Goal: Information Seeking & Learning: Learn about a topic

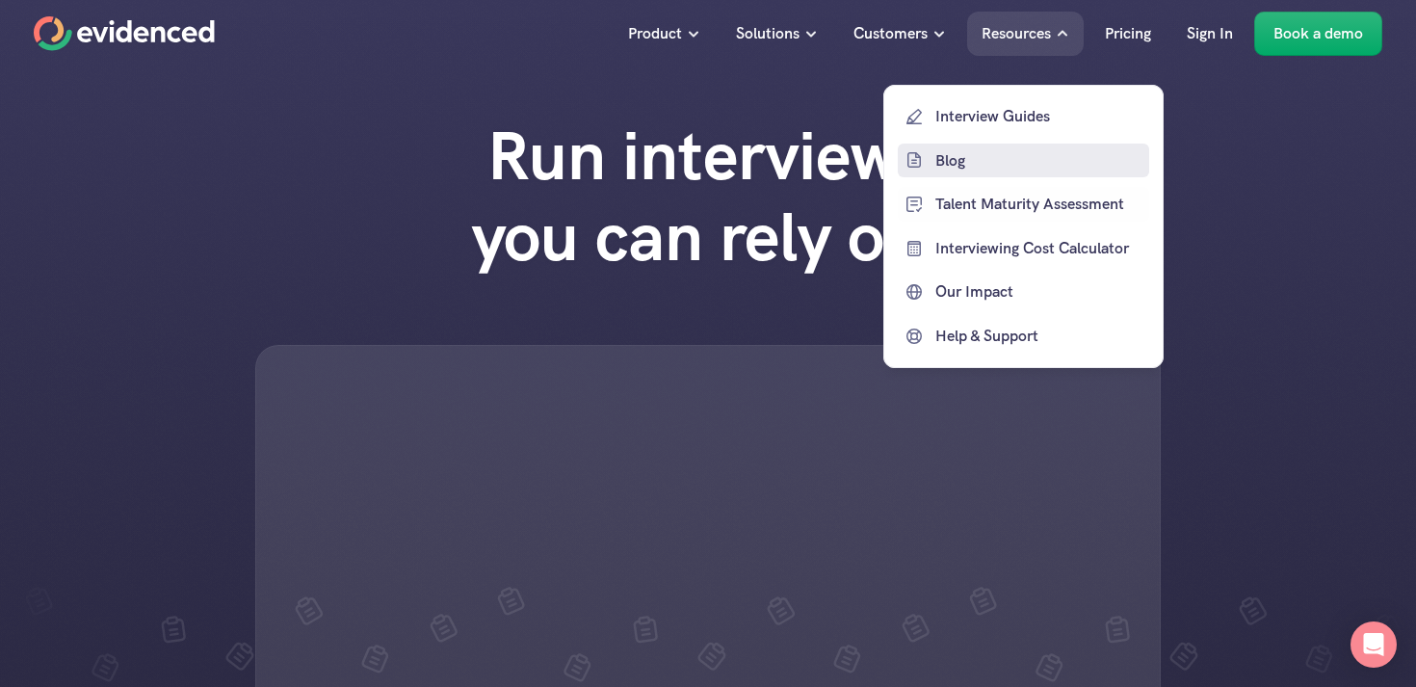
click at [961, 164] on p "Blog" at bounding box center [1040, 159] width 209 height 25
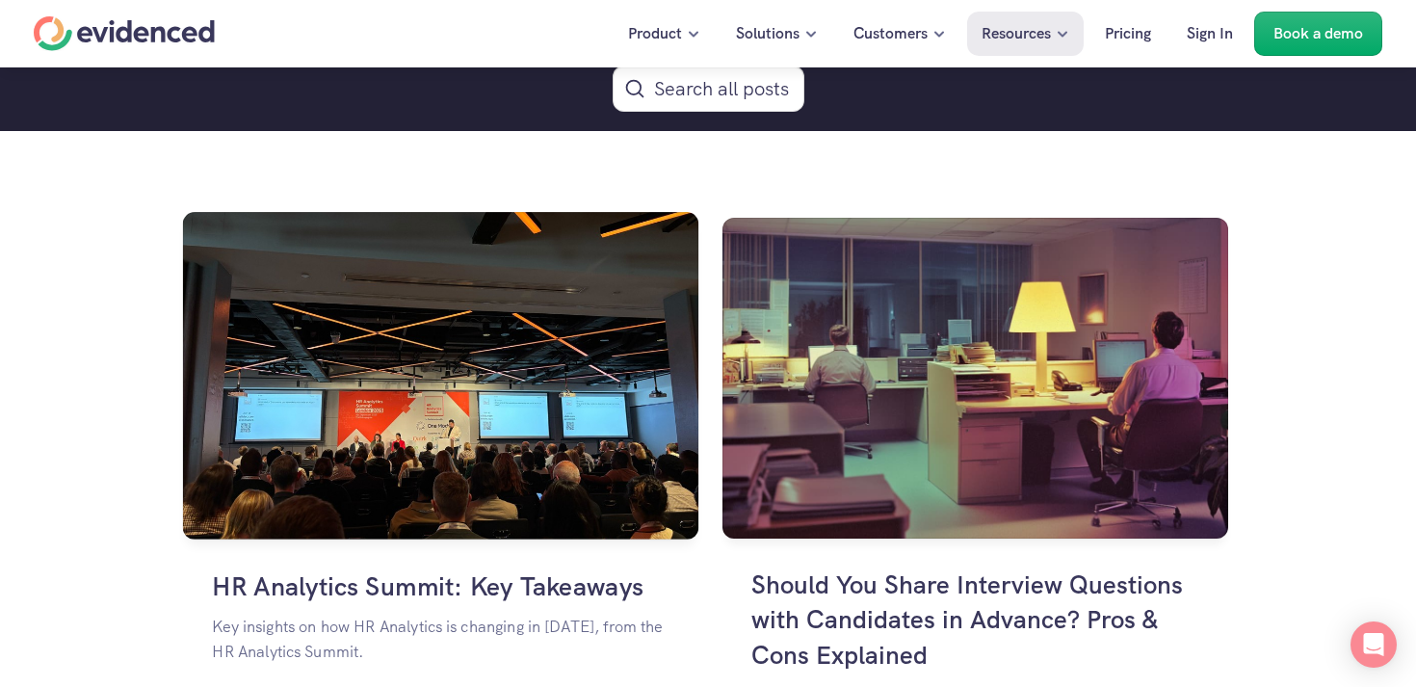
scroll to position [1223, 0]
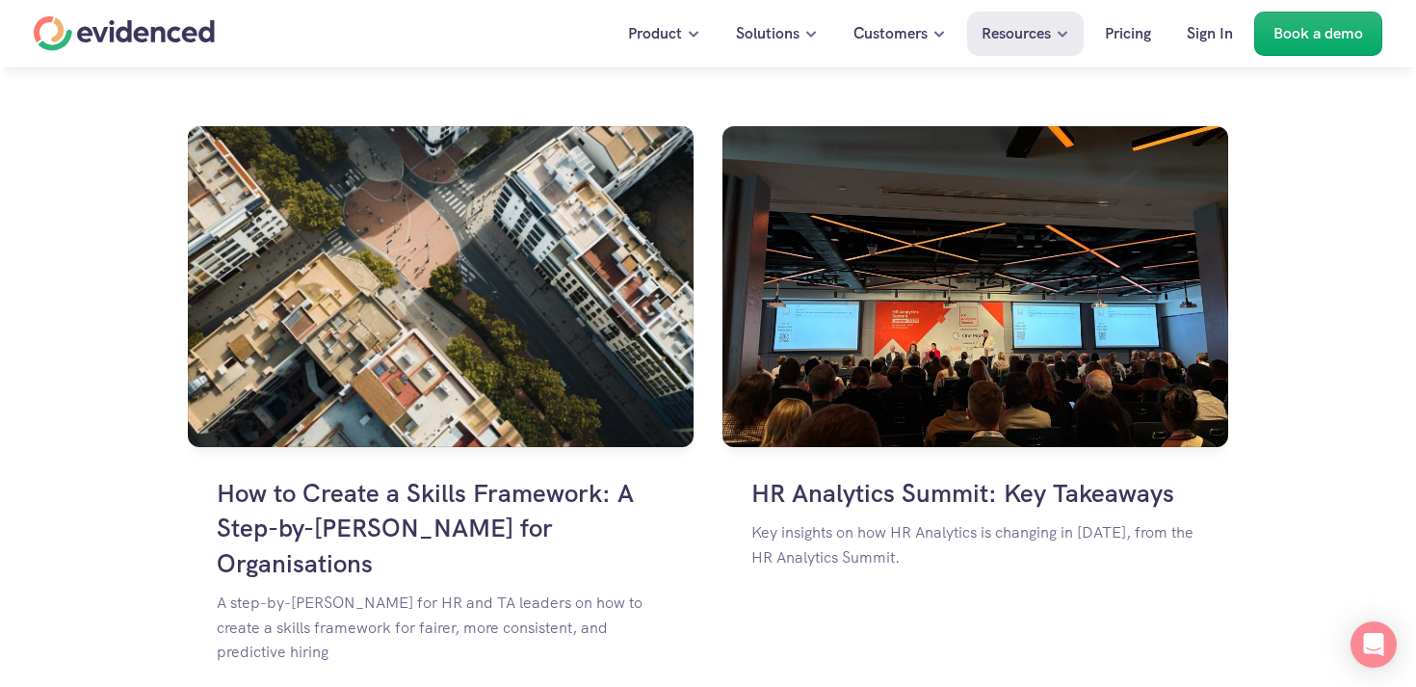
scroll to position [1342, 0]
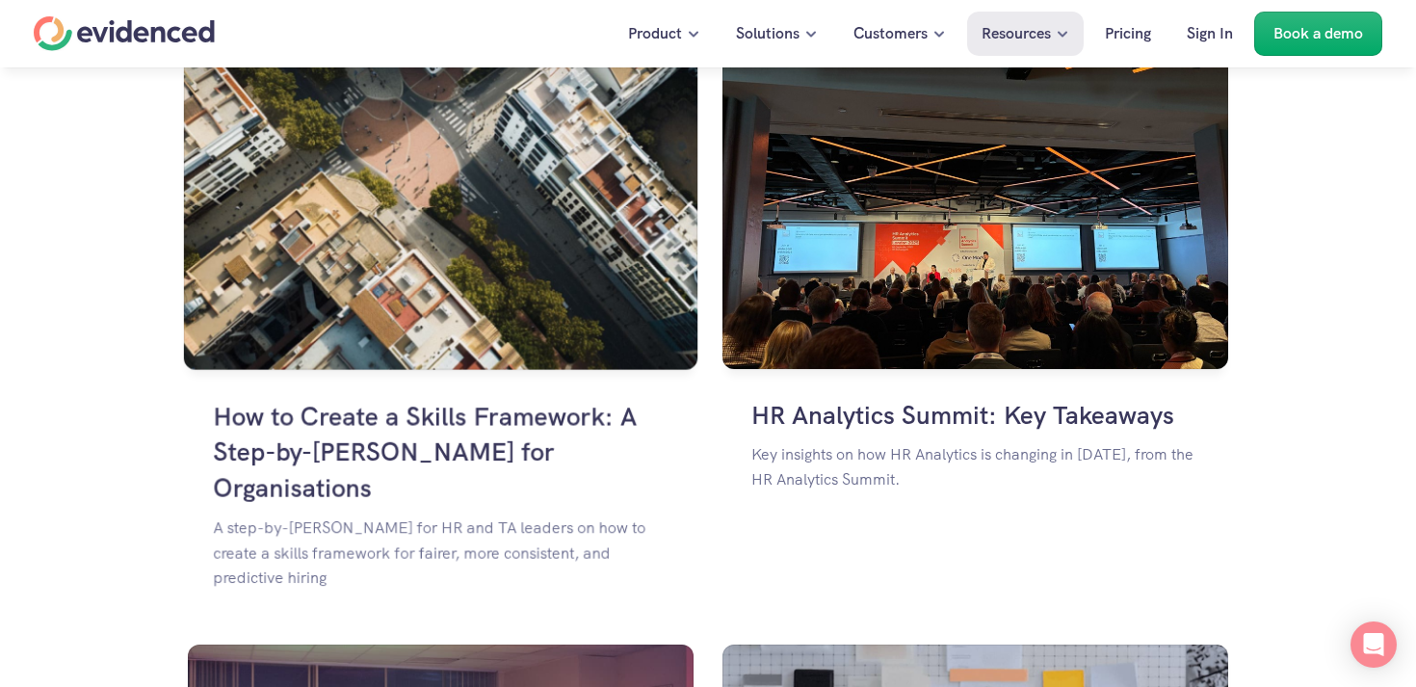
click at [283, 315] on img at bounding box center [441, 206] width 514 height 326
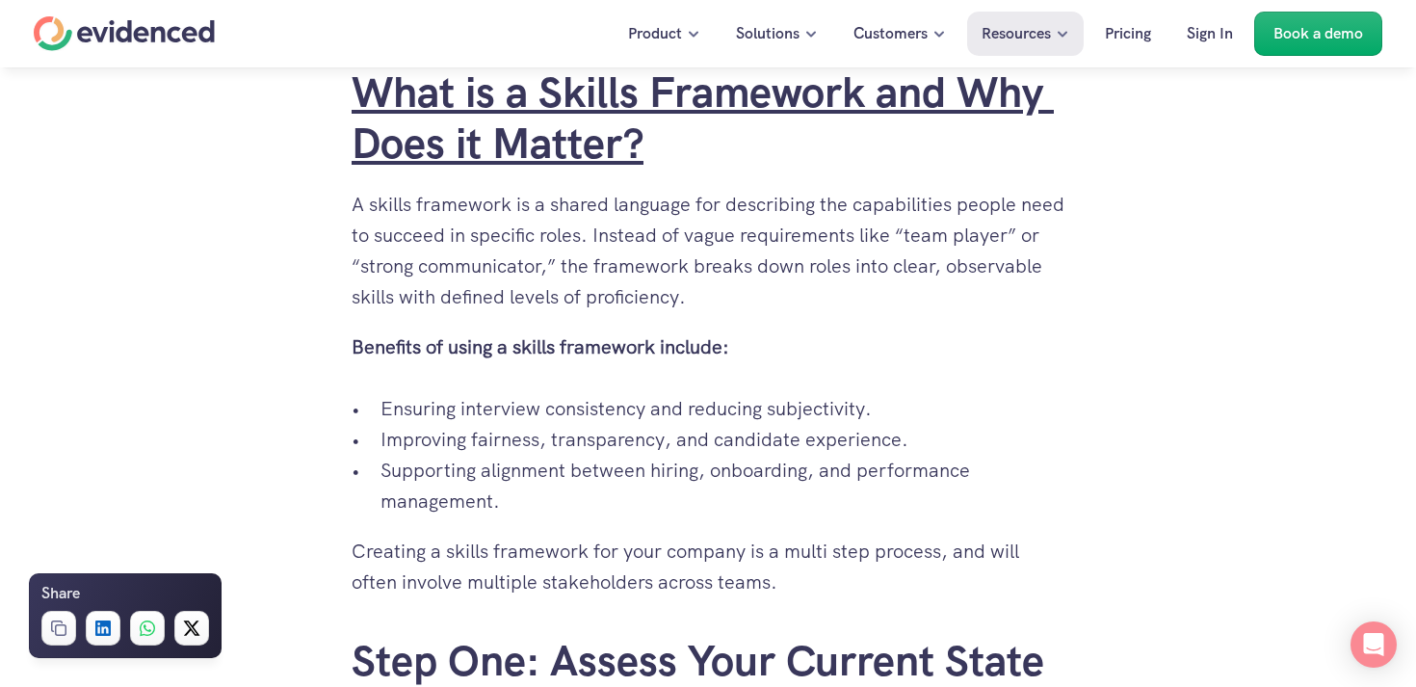
scroll to position [1234, 0]
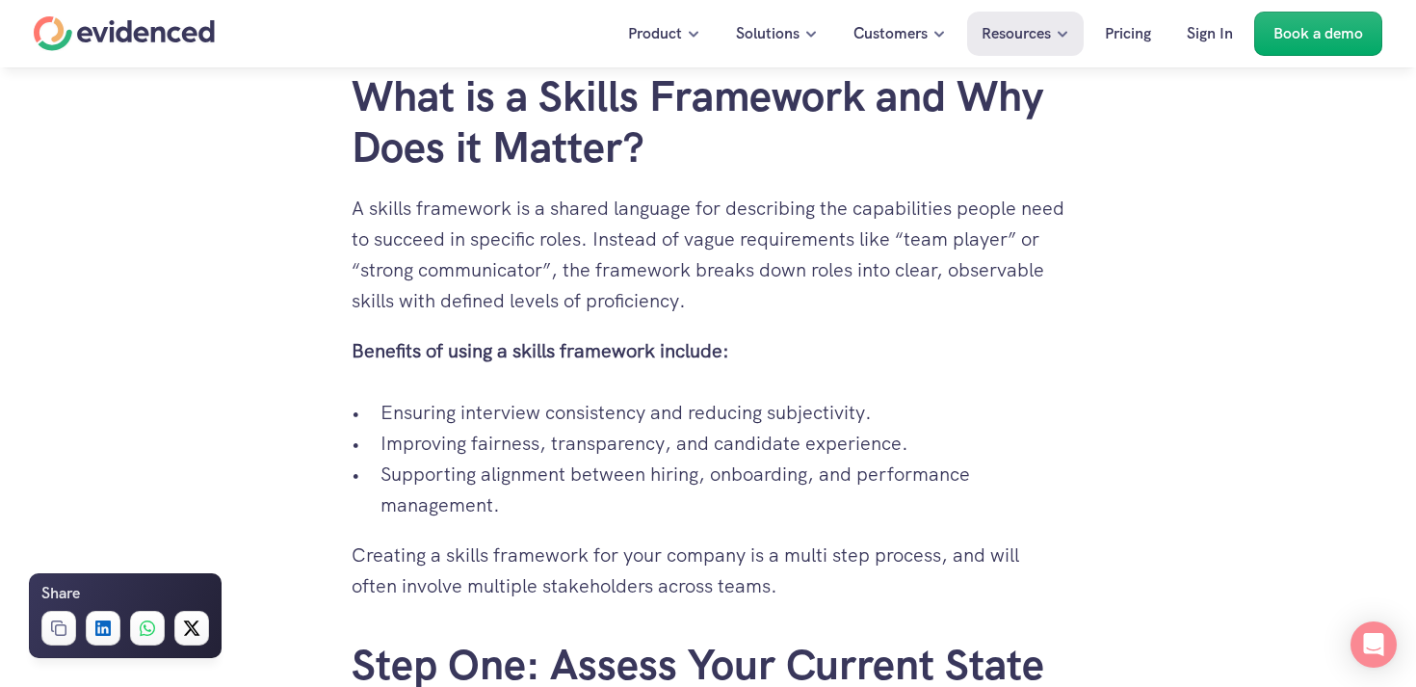
scroll to position [1643, 0]
